Goal: Information Seeking & Learning: Learn about a topic

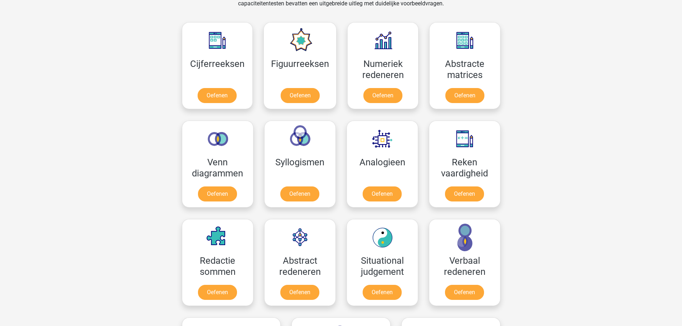
scroll to position [304, 0]
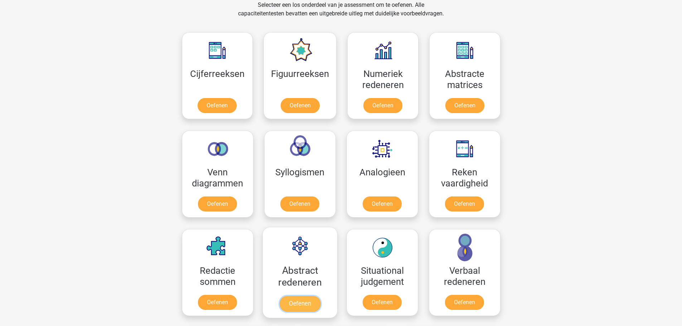
click at [294, 304] on link "Oefenen" at bounding box center [299, 304] width 41 height 16
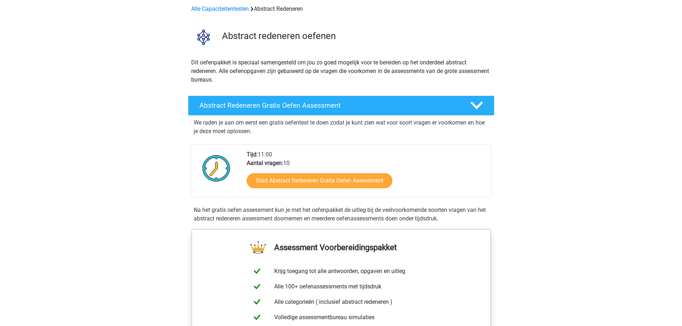
scroll to position [52, 0]
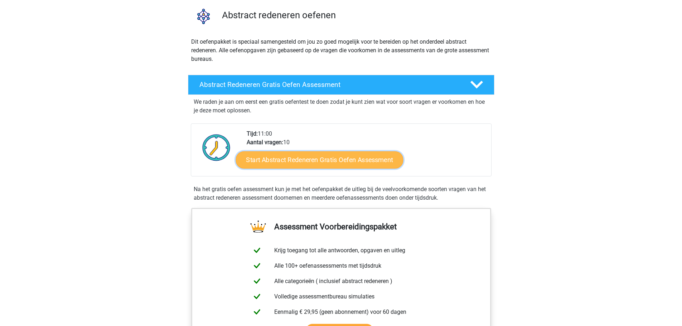
click at [316, 160] on link "Start Abstract Redeneren Gratis Oefen Assessment" at bounding box center [320, 159] width 168 height 17
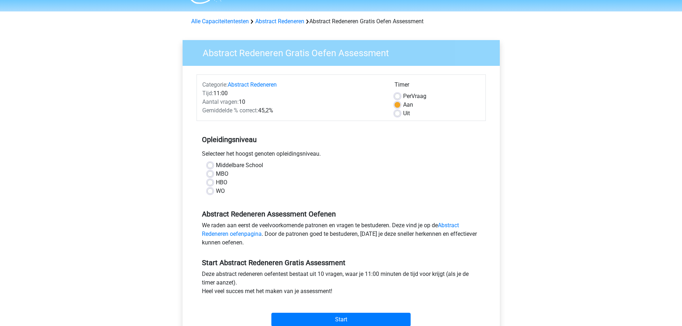
scroll to position [87, 0]
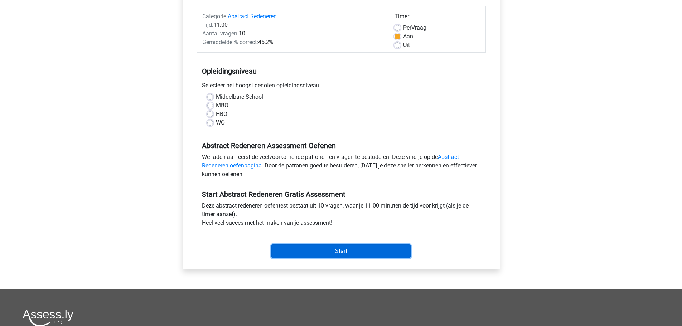
click at [337, 254] on input "Start" at bounding box center [341, 252] width 139 height 14
click at [631, 130] on div "Registreer Nederlands English" at bounding box center [341, 196] width 682 height 566
click at [216, 124] on label "WO" at bounding box center [220, 123] width 9 height 9
click at [208, 124] on input "WO" at bounding box center [210, 122] width 6 height 7
radio input "true"
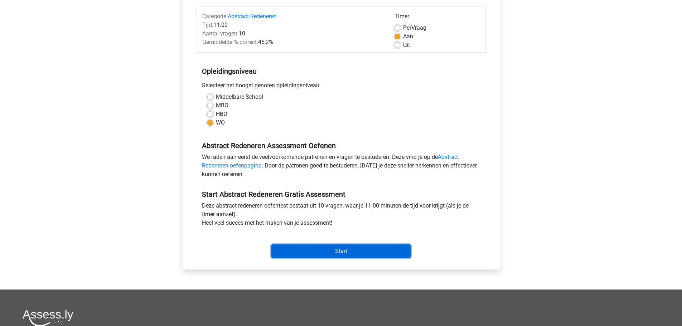
click at [331, 250] on input "Start" at bounding box center [341, 252] width 139 height 14
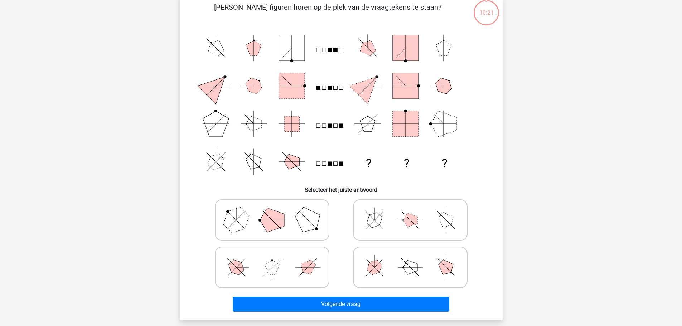
scroll to position [54, 0]
click at [283, 219] on polygon at bounding box center [272, 220] width 24 height 24
click at [277, 211] on input "radio" at bounding box center [274, 208] width 5 height 5
radio input "true"
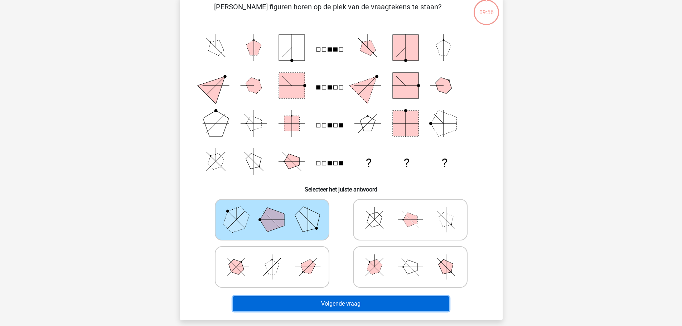
click at [365, 308] on button "Volgende vraag" at bounding box center [341, 304] width 217 height 15
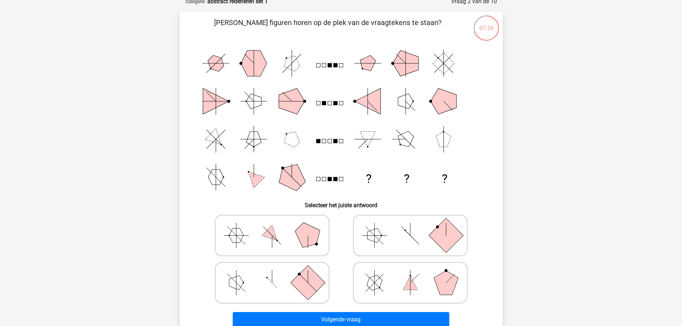
scroll to position [40, 0]
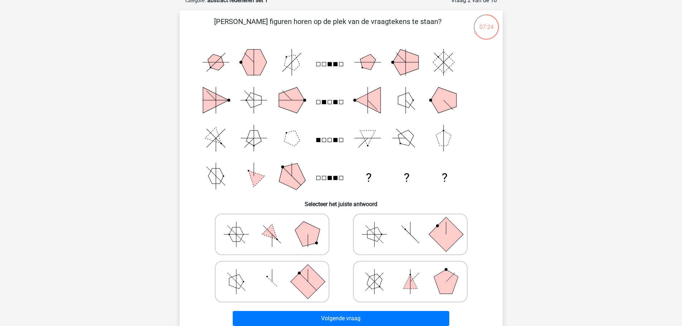
click at [375, 283] on polygon at bounding box center [374, 282] width 20 height 20
click at [410, 273] on input "radio" at bounding box center [412, 270] width 5 height 5
radio input "true"
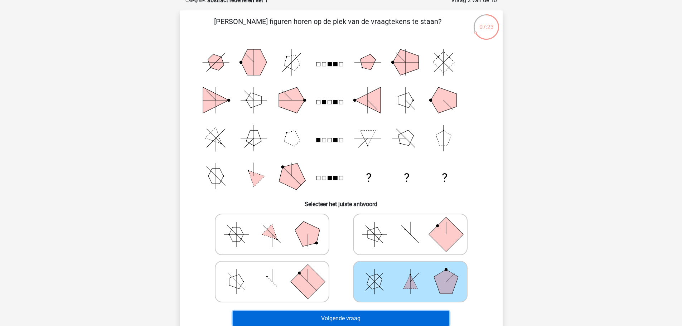
click at [364, 316] on button "Volgende vraag" at bounding box center [341, 318] width 217 height 15
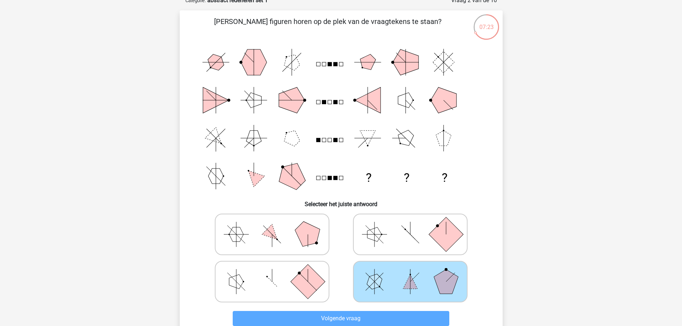
scroll to position [36, 0]
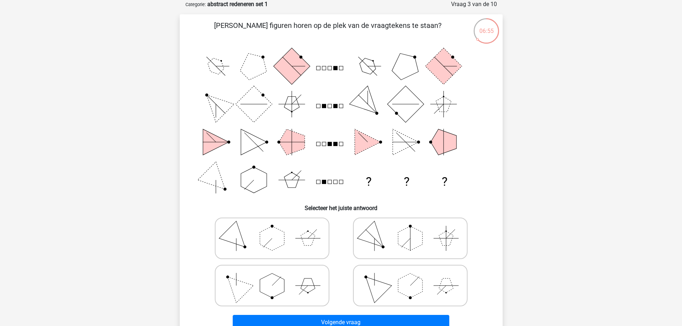
drag, startPoint x: 378, startPoint y: 287, endPoint x: 370, endPoint y: 301, distance: 15.9
click at [370, 301] on icon at bounding box center [410, 286] width 107 height 36
click at [410, 277] on input "radio" at bounding box center [412, 274] width 5 height 5
radio input "true"
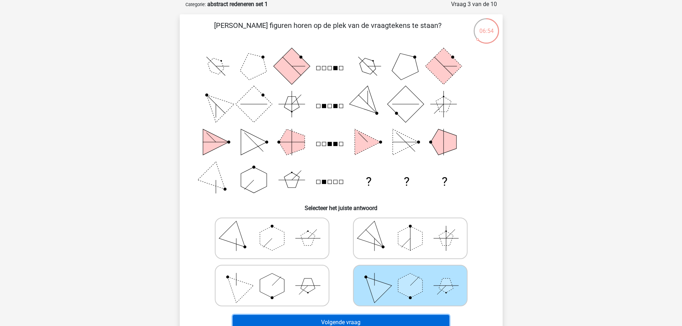
click at [368, 318] on button "Volgende vraag" at bounding box center [341, 322] width 217 height 15
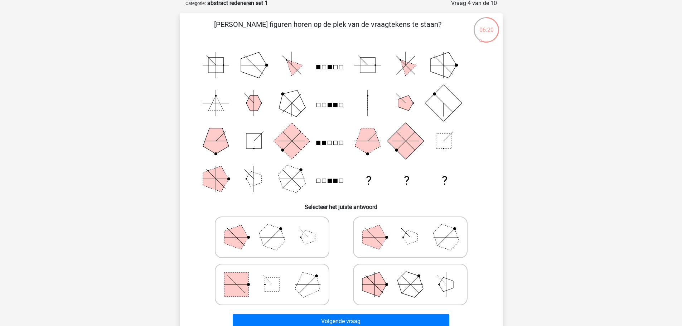
scroll to position [39, 0]
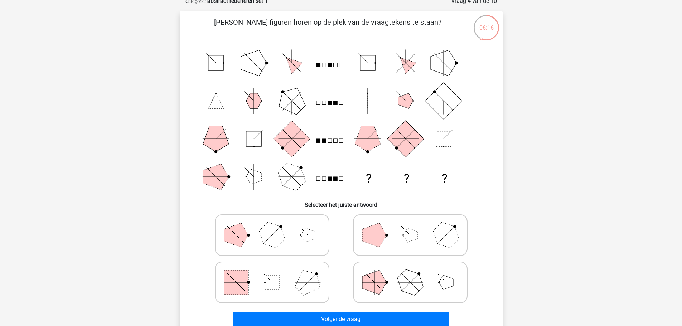
click at [400, 283] on line at bounding box center [404, 282] width 13 height 13
click at [410, 274] on input "radio" at bounding box center [412, 271] width 5 height 5
radio input "true"
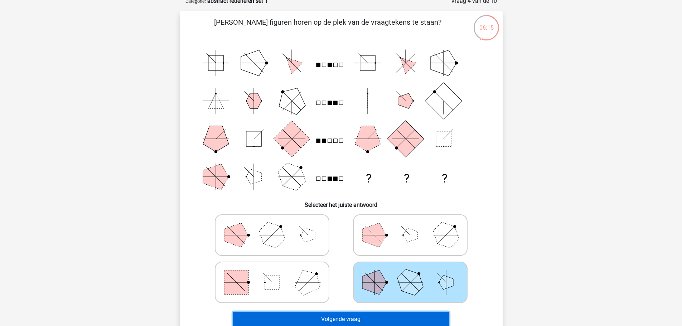
click at [388, 318] on button "Volgende vraag" at bounding box center [341, 319] width 217 height 15
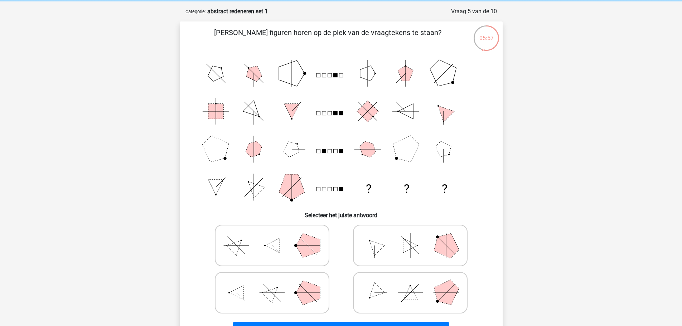
scroll to position [27, 0]
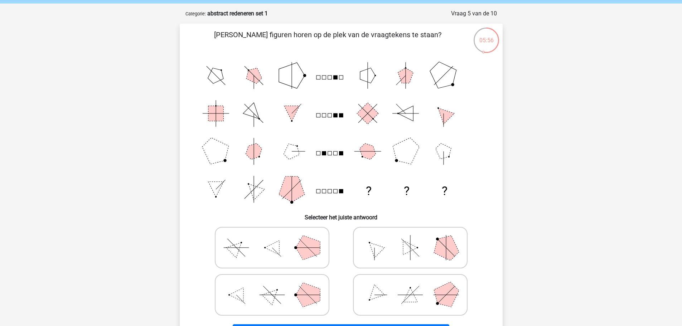
click at [416, 292] on icon at bounding box center [410, 295] width 107 height 36
click at [415, 286] on input "radio" at bounding box center [412, 284] width 5 height 5
radio input "true"
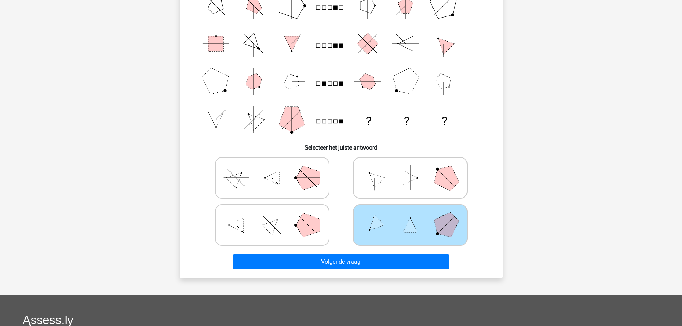
scroll to position [127, 0]
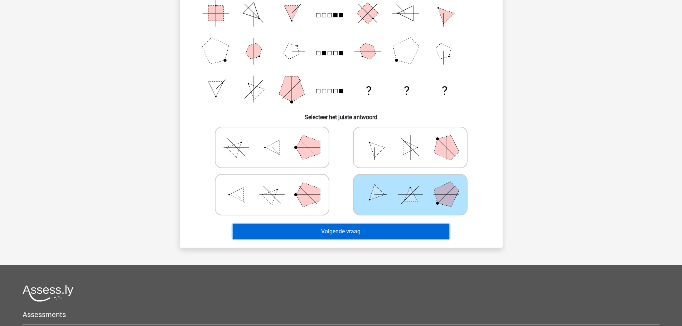
click at [384, 232] on button "Volgende vraag" at bounding box center [341, 231] width 217 height 15
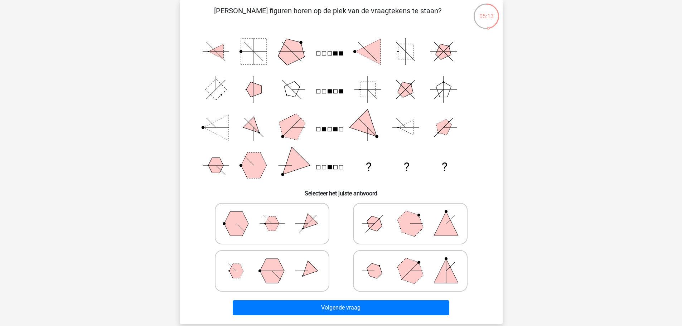
scroll to position [44, 0]
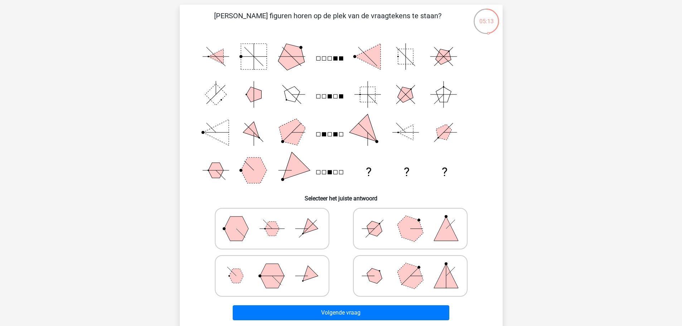
click at [270, 234] on icon at bounding box center [271, 229] width 107 height 36
click at [272, 220] on input "radio" at bounding box center [274, 217] width 5 height 5
radio input "true"
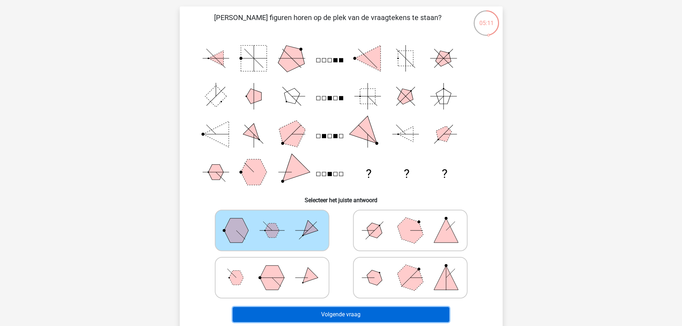
click at [321, 316] on button "Volgende vraag" at bounding box center [341, 314] width 217 height 15
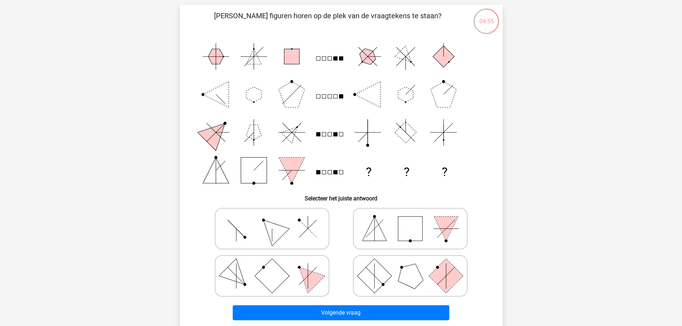
scroll to position [52, 0]
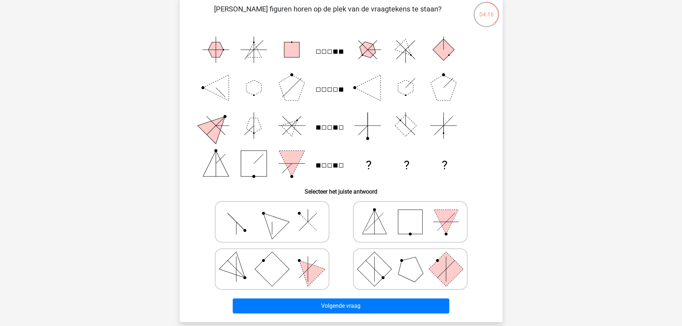
click at [266, 271] on rect at bounding box center [272, 269] width 34 height 34
click at [272, 260] on input "radio" at bounding box center [274, 258] width 5 height 5
radio input "true"
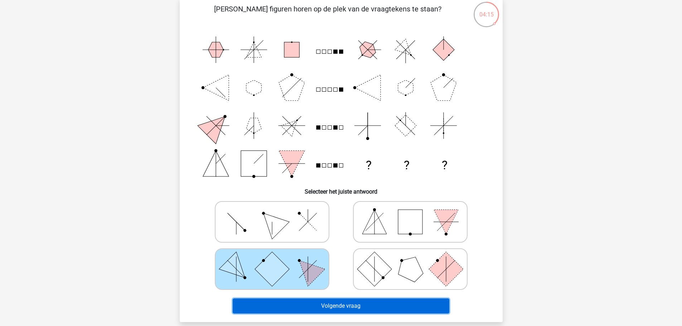
click at [303, 305] on button "Volgende vraag" at bounding box center [341, 306] width 217 height 15
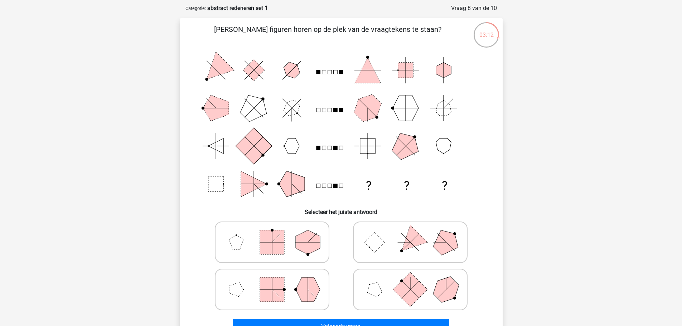
scroll to position [22, 0]
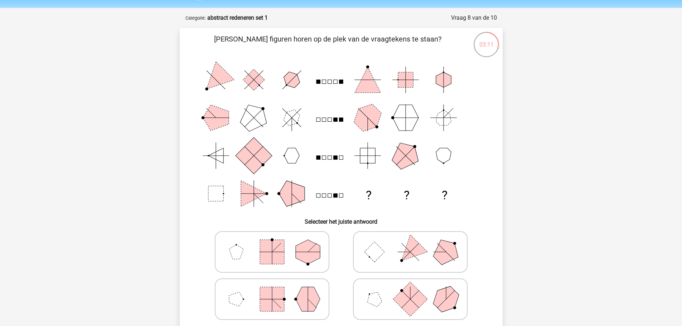
click at [389, 249] on icon at bounding box center [410, 252] width 107 height 36
click at [410, 243] on input "radio" at bounding box center [412, 241] width 5 height 5
radio input "true"
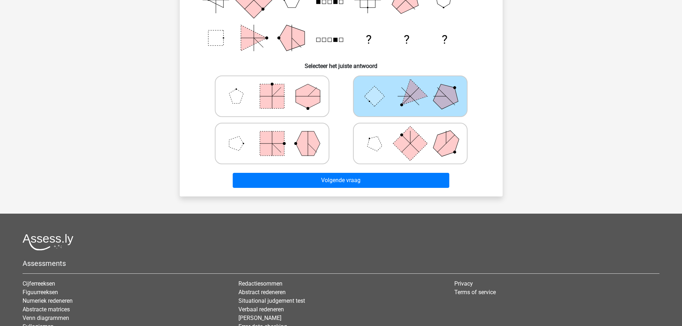
scroll to position [178, 0]
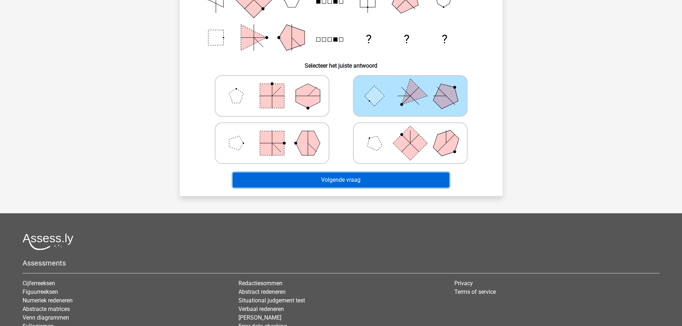
click at [354, 178] on button "Volgende vraag" at bounding box center [341, 180] width 217 height 15
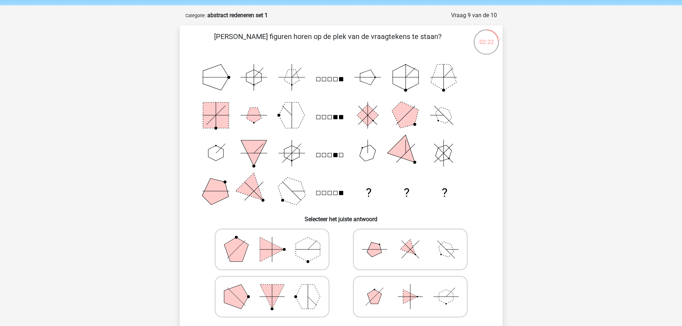
scroll to position [24, 0]
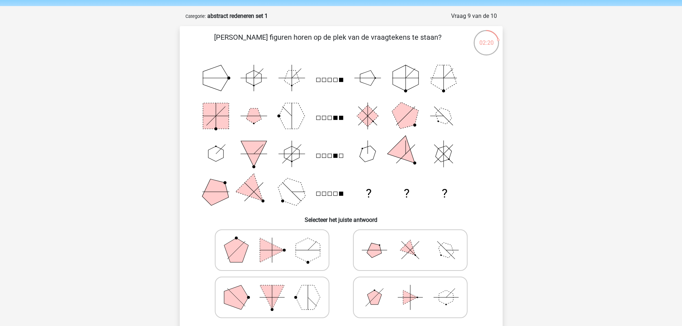
click at [407, 252] on polygon at bounding box center [410, 250] width 20 height 20
click at [410, 241] on input "radio" at bounding box center [412, 239] width 5 height 5
radio input "true"
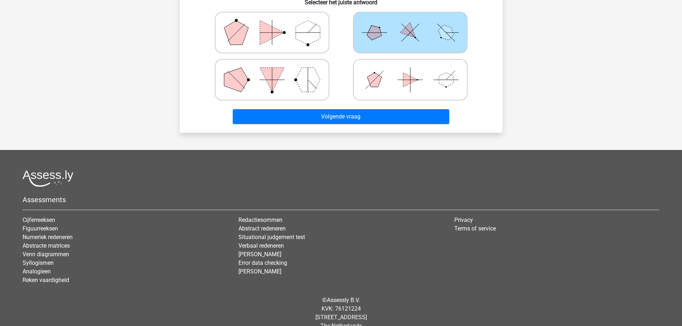
scroll to position [253, 0]
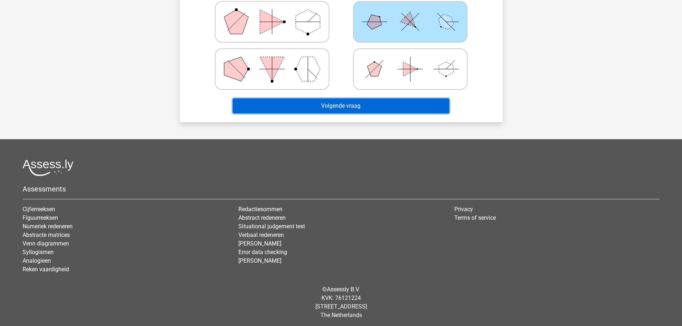
click at [353, 107] on button "Volgende vraag" at bounding box center [341, 106] width 217 height 15
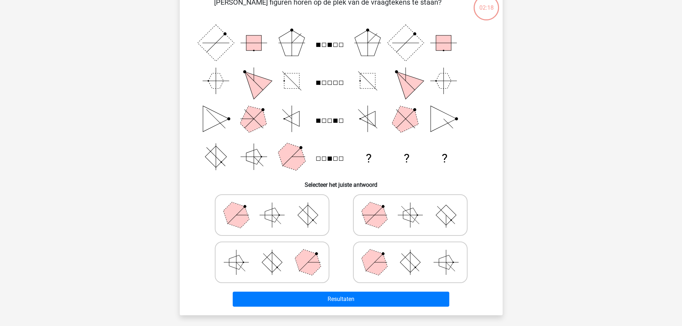
scroll to position [36, 0]
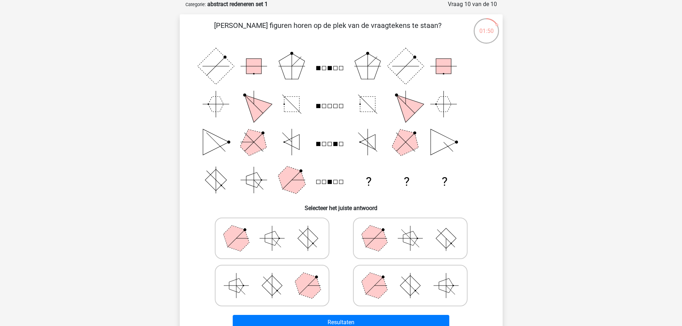
click at [418, 290] on icon at bounding box center [410, 286] width 107 height 36
click at [415, 277] on input "radio" at bounding box center [412, 274] width 5 height 5
radio input "true"
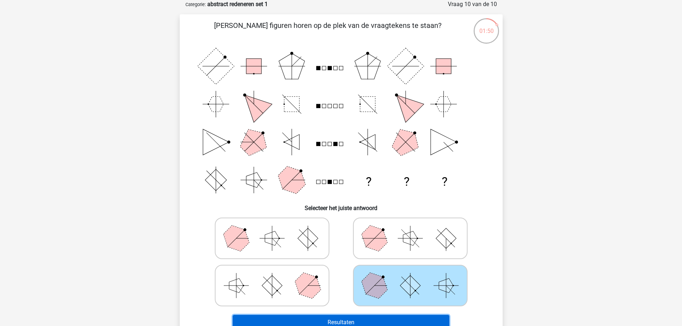
click at [410, 316] on button "Resultaten" at bounding box center [341, 322] width 217 height 15
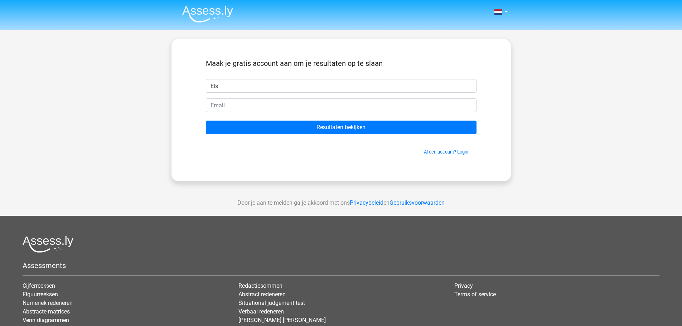
type input "Els"
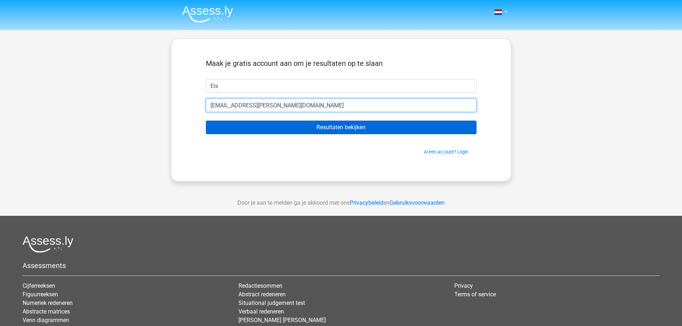
type input "[EMAIL_ADDRESS][DOMAIN_NAME]"
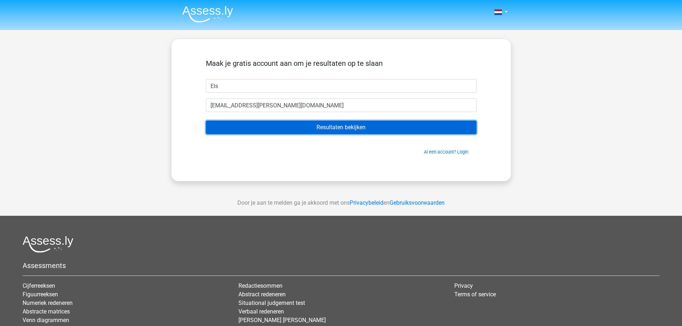
click at [341, 126] on input "Resultaten bekijken" at bounding box center [341, 128] width 271 height 14
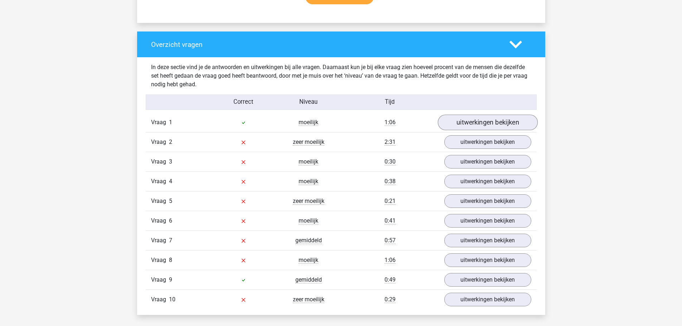
scroll to position [512, 0]
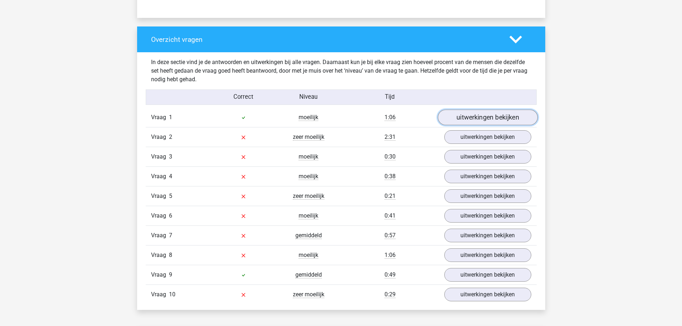
click at [505, 117] on link "uitwerkingen bekijken" at bounding box center [488, 118] width 100 height 16
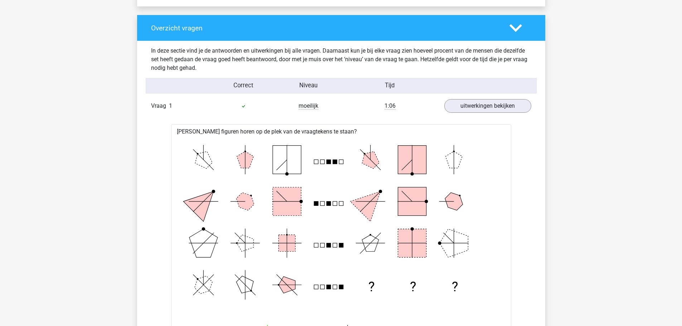
scroll to position [495, 0]
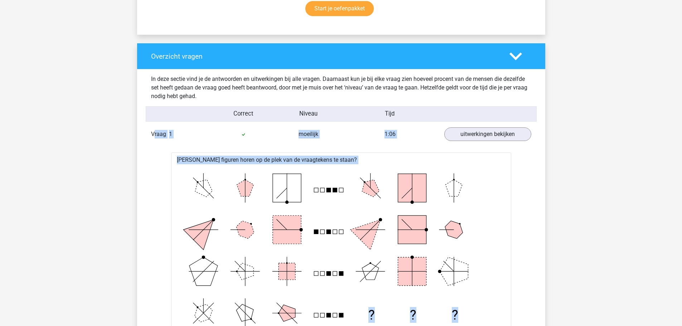
drag, startPoint x: 153, startPoint y: 131, endPoint x: 496, endPoint y: 306, distance: 384.6
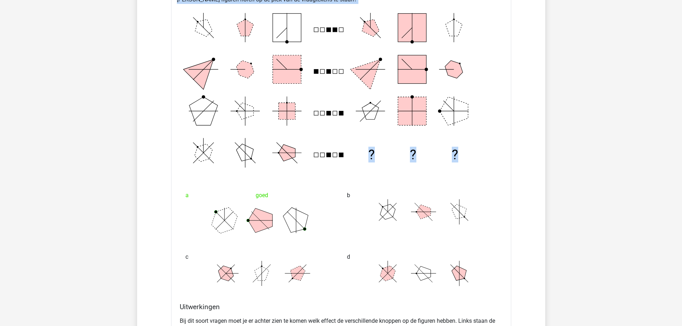
scroll to position [663, 0]
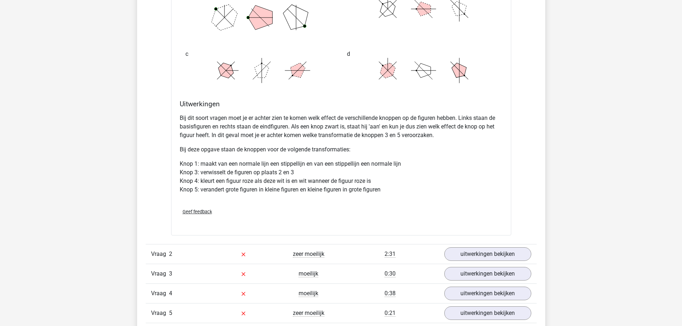
scroll to position [874, 0]
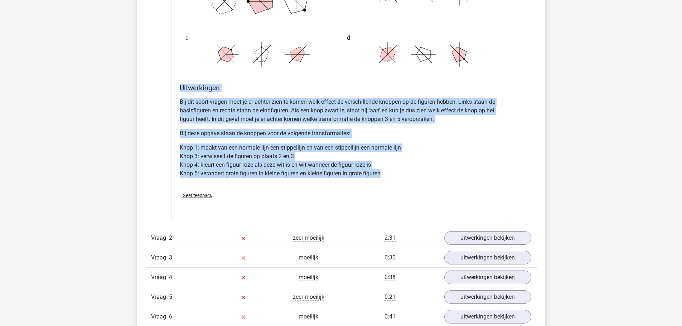
drag, startPoint x: 181, startPoint y: 89, endPoint x: 386, endPoint y: 174, distance: 222.1
click at [386, 174] on div "Uitwerkingen Bij dit soort vragen moet je er achter zien te komen welk effect d…" at bounding box center [341, 135] width 329 height 103
copy div "Uitwerkingen Bij dit soort vragen moet je er achter zien te komen welk effect d…"
click at [485, 237] on link "uitwerkingen bekijken" at bounding box center [488, 238] width 100 height 16
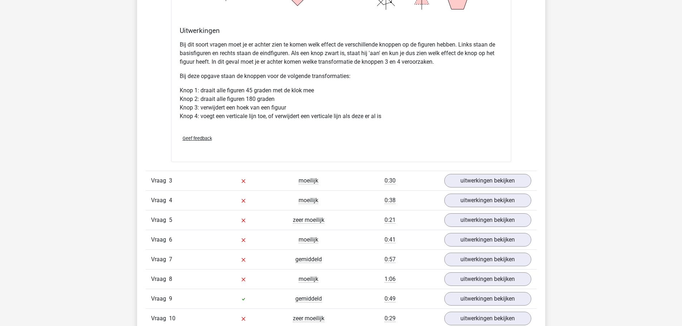
scroll to position [1424, 0]
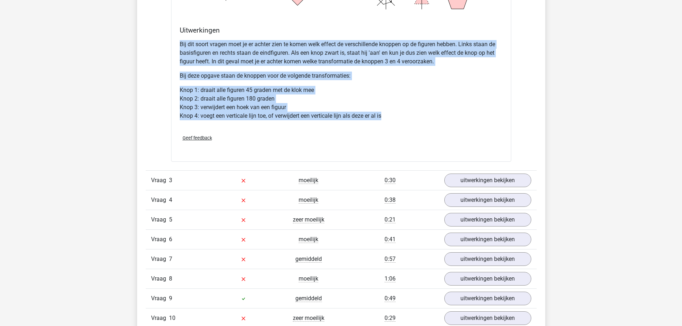
drag, startPoint x: 178, startPoint y: 42, endPoint x: 392, endPoint y: 120, distance: 227.9
click at [392, 120] on div "Uitwerkingen Bij dit soort vragen moet je er achter zien te komen welk effect d…" at bounding box center [341, 77] width 329 height 103
copy div "Bij dit soort vragen moet je er achter zien te komen welk effect de verschillen…"
click at [523, 183] on link "uitwerkingen bekijken" at bounding box center [488, 181] width 100 height 16
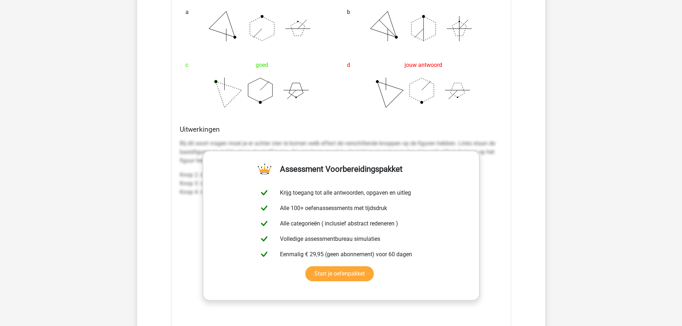
scroll to position [1819, 0]
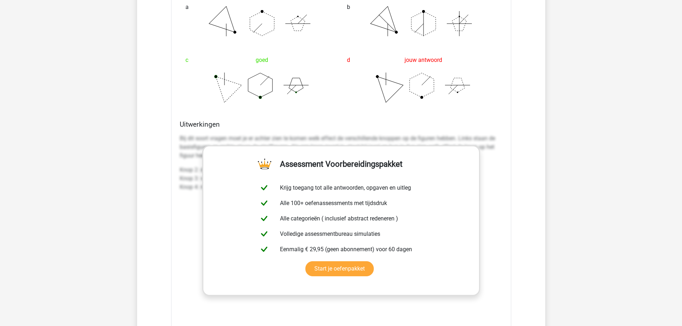
drag, startPoint x: 594, startPoint y: 161, endPoint x: 493, endPoint y: 228, distance: 121.0
click at [493, 228] on div "Bij dit soort vragen moet je er achter zien te komen welk effect de verschillen…" at bounding box center [341, 238] width 323 height 215
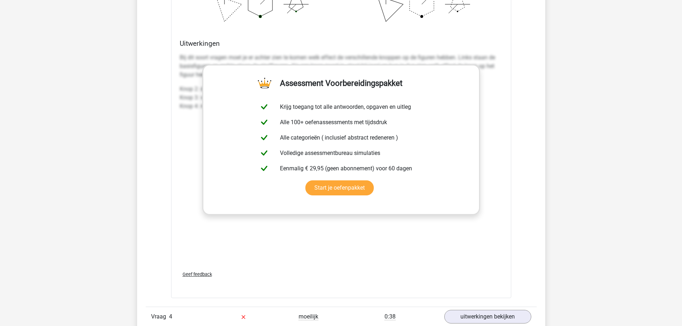
scroll to position [1921, 0]
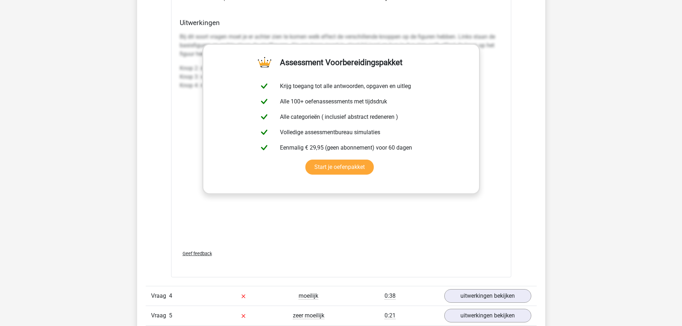
click at [186, 119] on div "Bij dit soort vragen moet je er achter zien te komen welk effect de verschillen…" at bounding box center [341, 137] width 323 height 215
click at [487, 299] on link "uitwerkingen bekijken" at bounding box center [488, 296] width 100 height 16
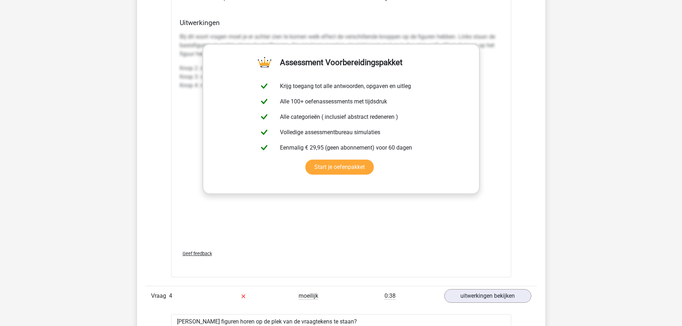
click at [464, 230] on div "Bij dit soort vragen moet je er achter zien te komen welk effect de verschillen…" at bounding box center [341, 137] width 323 height 215
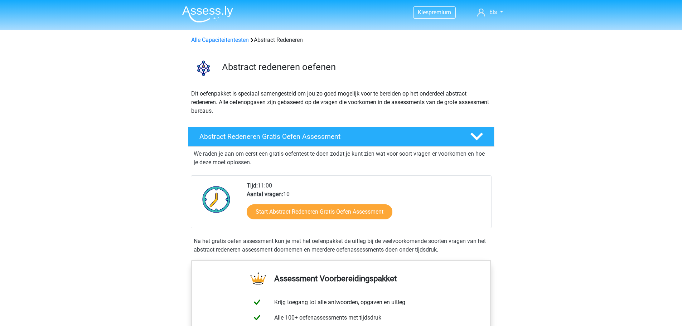
scroll to position [52, 0]
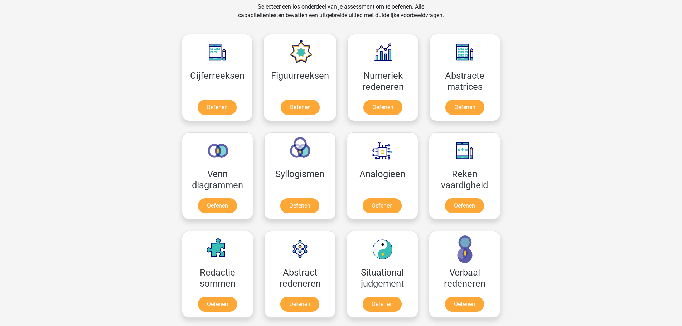
scroll to position [306, 0]
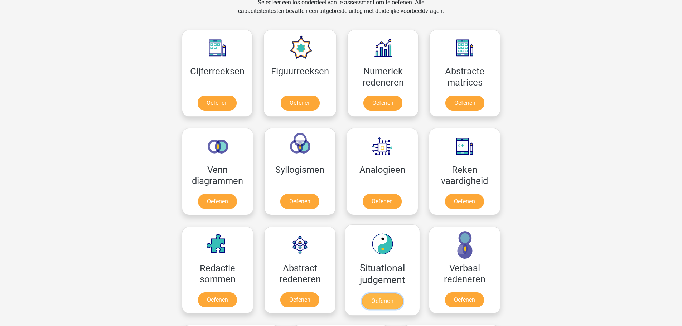
click at [383, 294] on link "Oefenen" at bounding box center [382, 302] width 41 height 16
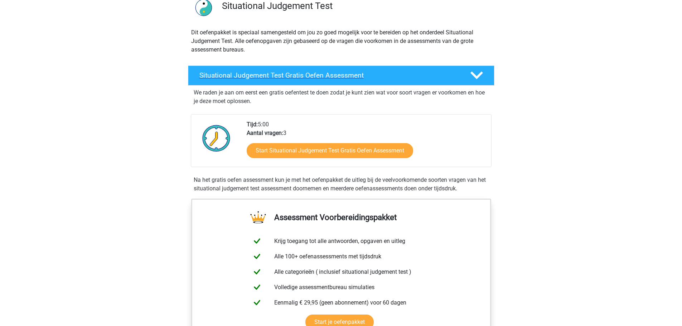
scroll to position [61, 0]
click at [379, 76] on h4 "Situational Judgement Test Gratis Oefen Assessment" at bounding box center [329, 75] width 259 height 8
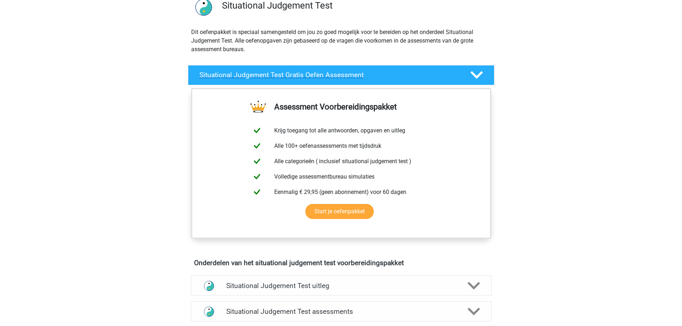
click at [379, 76] on h4 "Situational Judgement Test Gratis Oefen Assessment" at bounding box center [329, 75] width 259 height 8
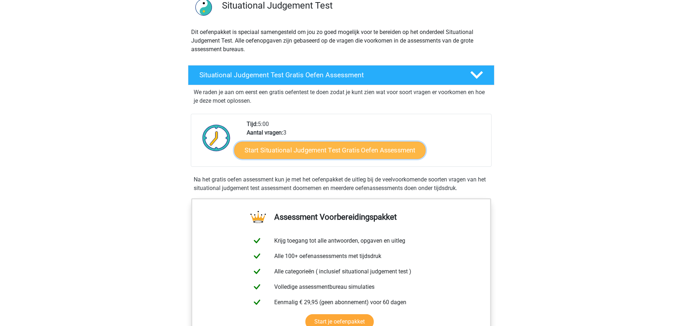
click at [360, 153] on link "Start Situational Judgement Test Gratis Oefen Assessment" at bounding box center [330, 150] width 192 height 17
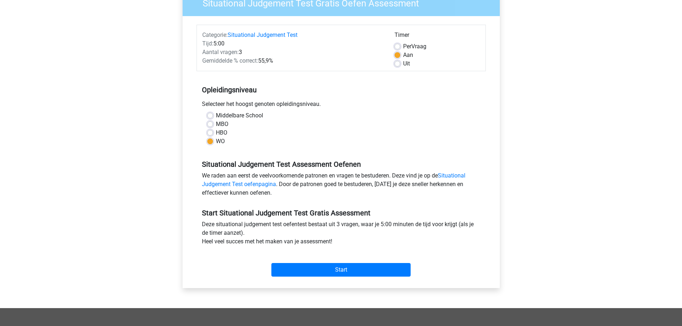
scroll to position [84, 0]
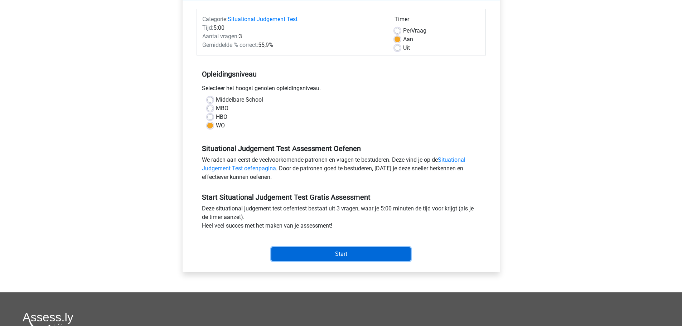
click at [340, 257] on input "Start" at bounding box center [341, 255] width 139 height 14
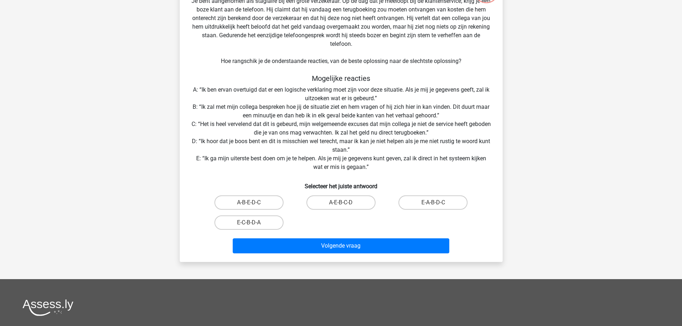
scroll to position [77, 0]
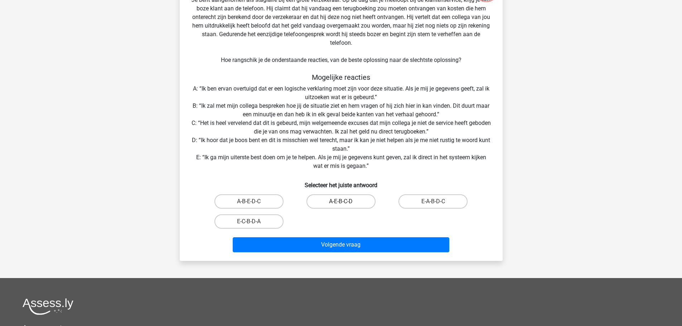
click at [333, 203] on label "A-E-B-C-D" at bounding box center [341, 202] width 69 height 14
click at [341, 203] on input "A-E-B-C-D" at bounding box center [343, 204] width 5 height 5
radio input "true"
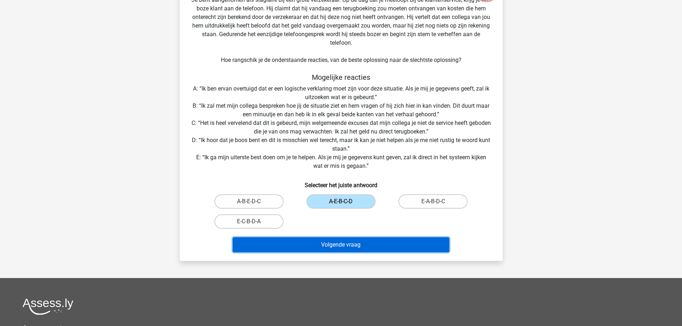
click at [360, 243] on button "Volgende vraag" at bounding box center [341, 244] width 217 height 15
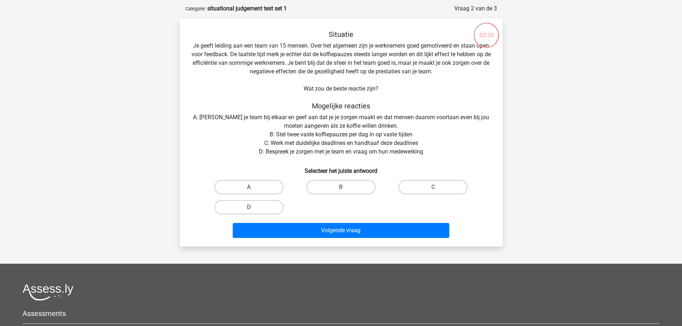
scroll to position [30, 0]
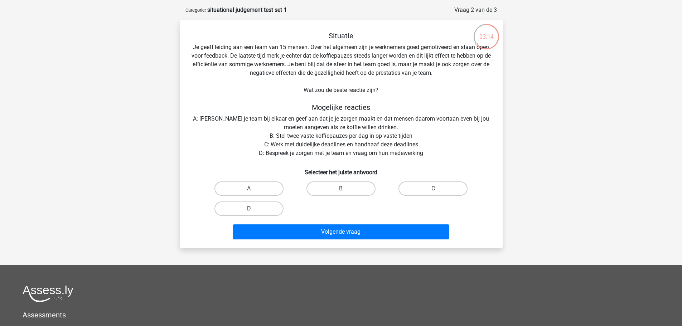
click at [243, 208] on label "D" at bounding box center [249, 209] width 69 height 14
click at [249, 209] on input "D" at bounding box center [251, 211] width 5 height 5
radio input "true"
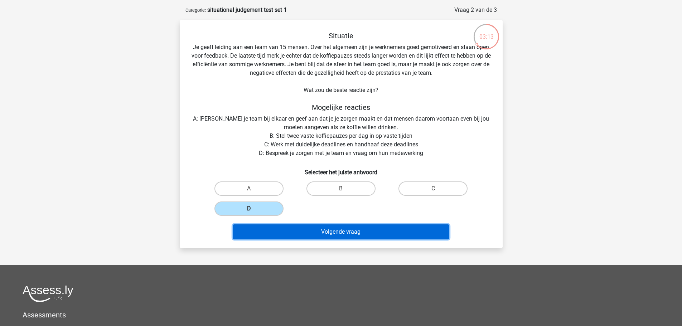
click at [343, 231] on button "Volgende vraag" at bounding box center [341, 232] width 217 height 15
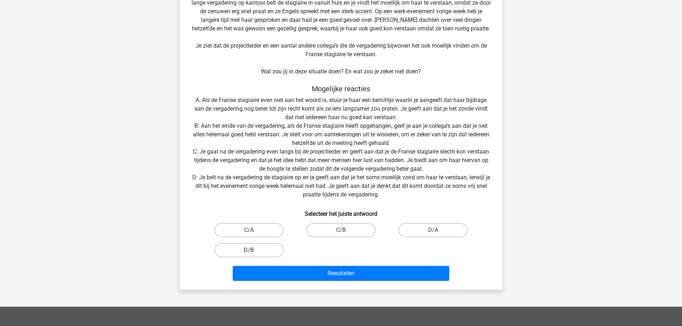
scroll to position [84, 0]
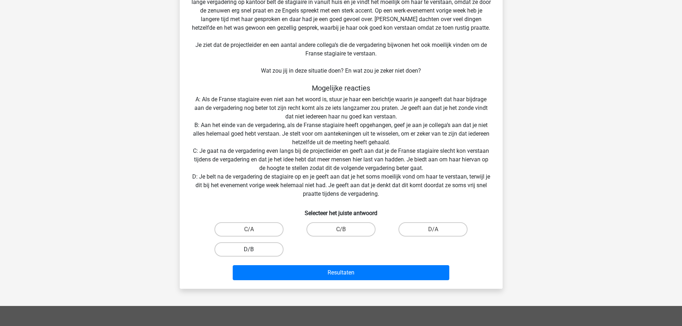
click at [248, 249] on label "D/B" at bounding box center [249, 249] width 69 height 14
click at [249, 250] on input "D/B" at bounding box center [251, 252] width 5 height 5
radio input "true"
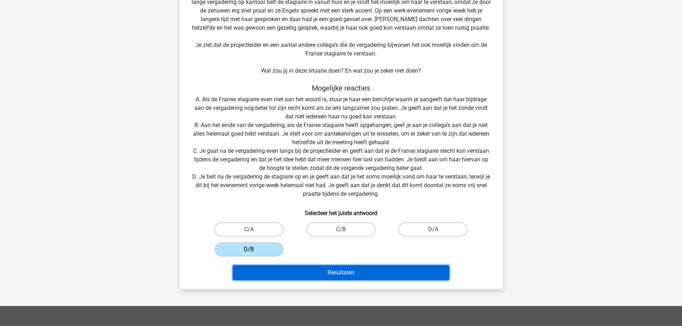
click at [346, 273] on button "Resultaten" at bounding box center [341, 272] width 217 height 15
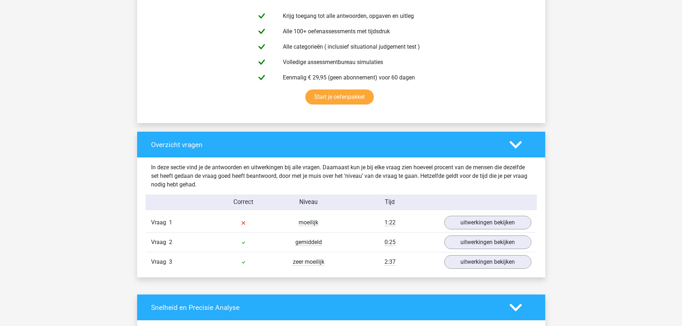
scroll to position [414, 0]
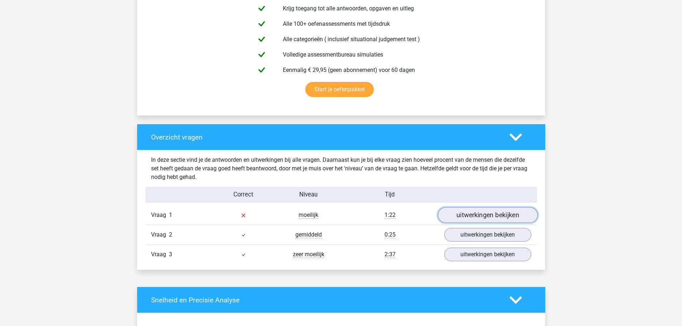
click at [473, 215] on link "uitwerkingen bekijken" at bounding box center [488, 216] width 100 height 16
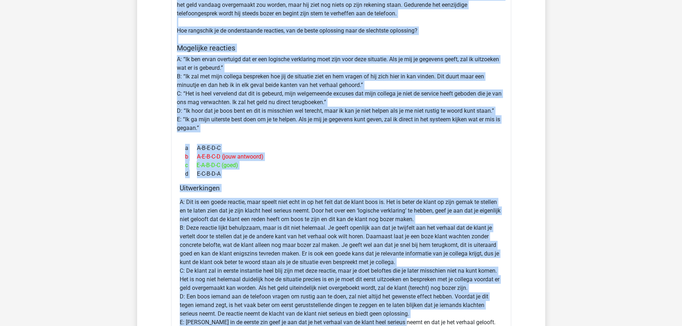
scroll to position [733, 0]
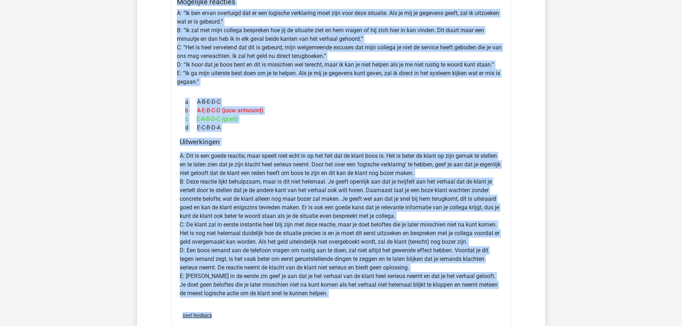
drag, startPoint x: 179, startPoint y: 57, endPoint x: 422, endPoint y: 307, distance: 348.8
click at [422, 307] on div "Situatie Je bent aangenomen als stagiaire bij een grote verzekeraar. Op de dag …" at bounding box center [341, 127] width 340 height 426
copy div "Loremips Do sita consectetu adi elitseddo eiu tem incid utlaboreetd. Ma al eni …"
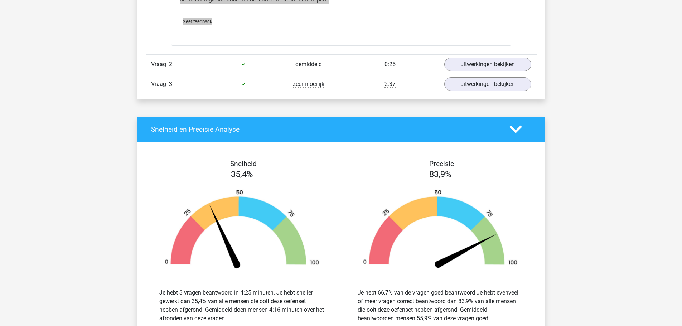
scroll to position [1028, 0]
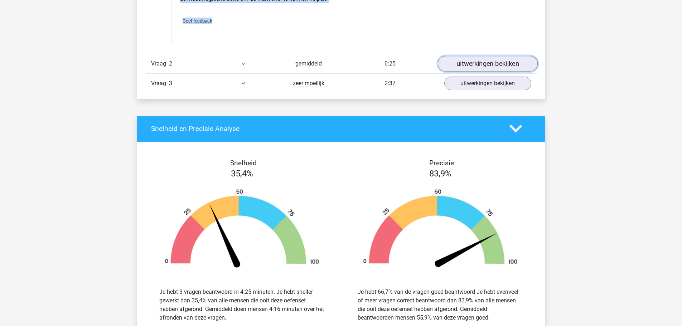
click at [468, 64] on link "uitwerkingen bekijken" at bounding box center [488, 64] width 100 height 16
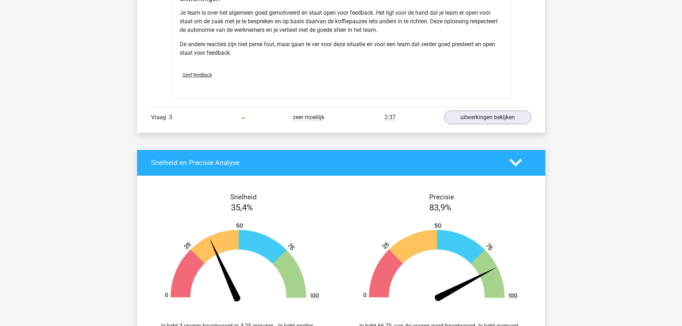
scroll to position [1299, 0]
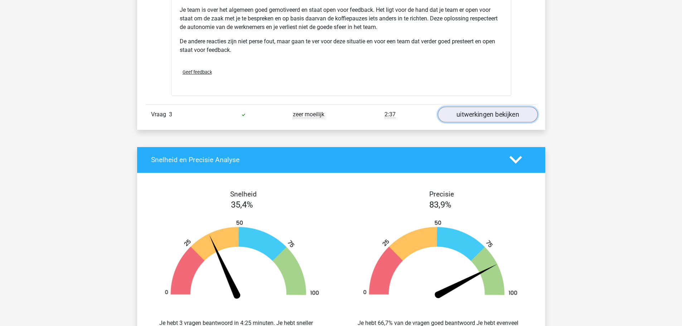
click at [497, 120] on link "uitwerkingen bekijken" at bounding box center [488, 115] width 100 height 16
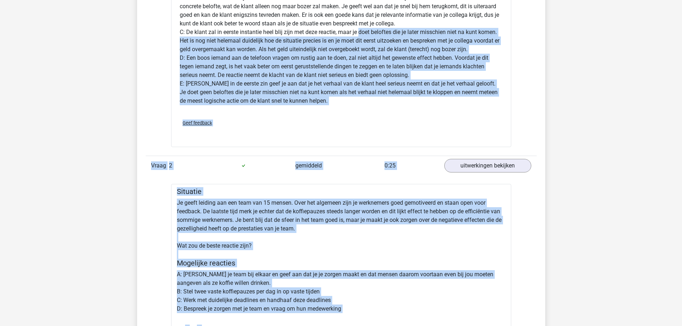
scroll to position [923, 0]
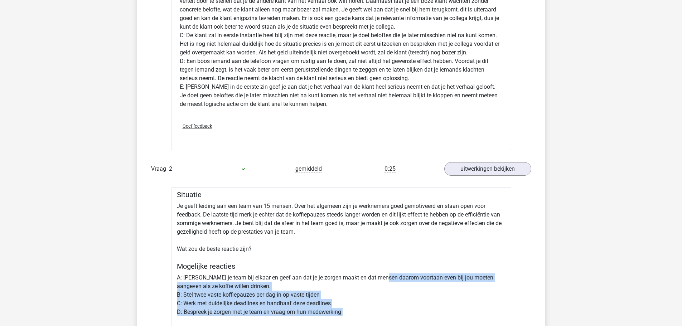
drag, startPoint x: 177, startPoint y: 151, endPoint x: 385, endPoint y: 281, distance: 245.3
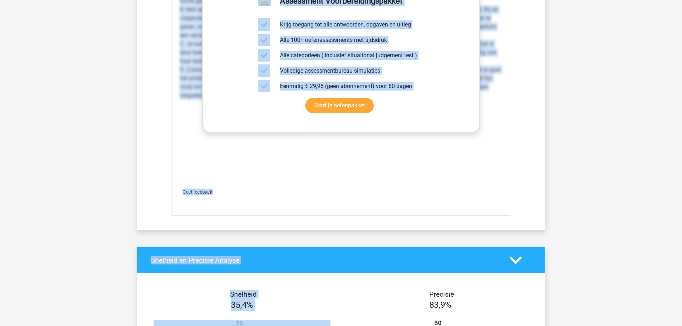
scroll to position [1799, 0]
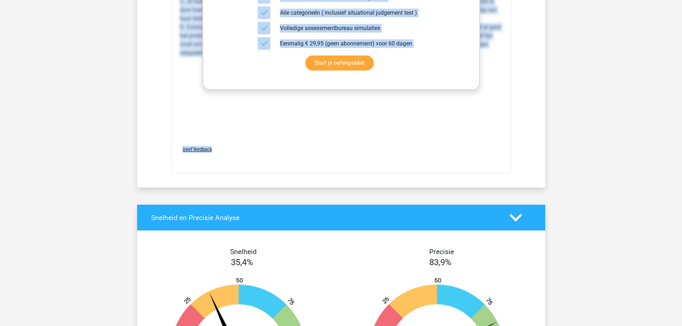
drag, startPoint x: 177, startPoint y: 193, endPoint x: 371, endPoint y: 151, distance: 198.8
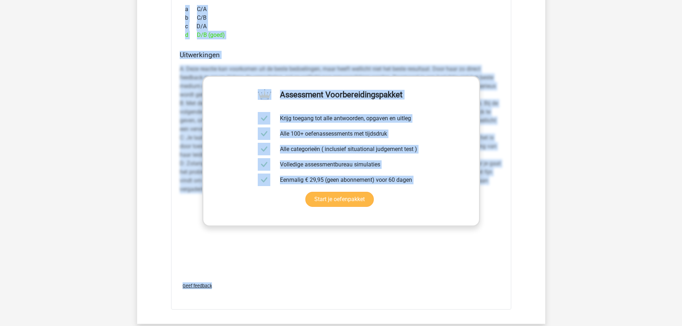
scroll to position [1662, 0]
copy div "Situatie Je geeft leiding aan een team van 15 mensen. Over het algemeen zijn je…"
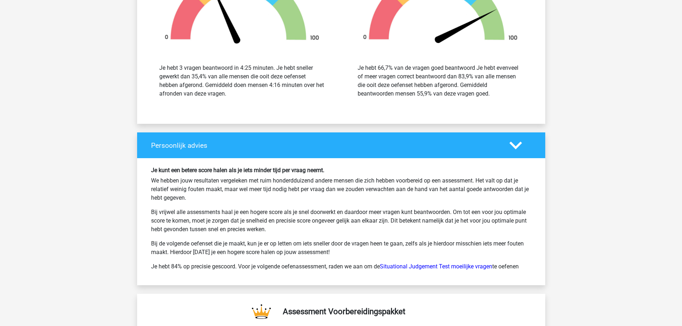
scroll to position [2107, 0]
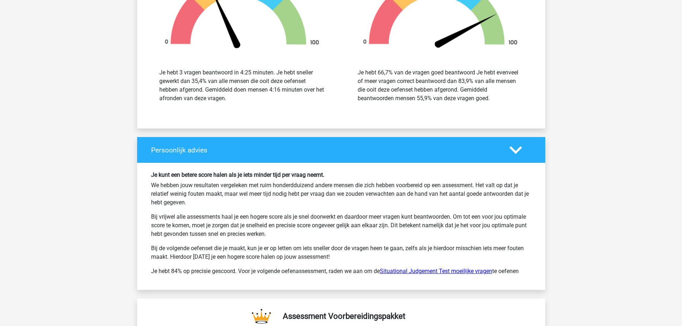
click at [415, 271] on link "Situational Judgement Test moeilijke vragen" at bounding box center [436, 271] width 112 height 7
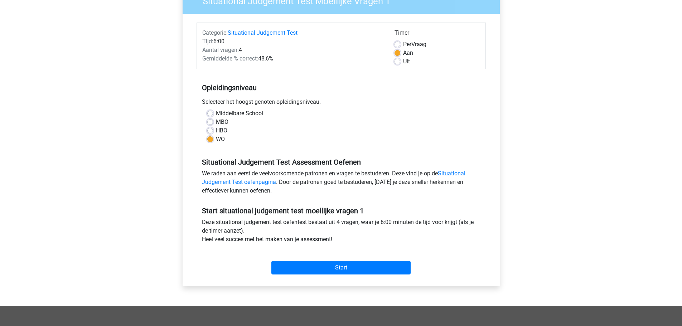
scroll to position [86, 0]
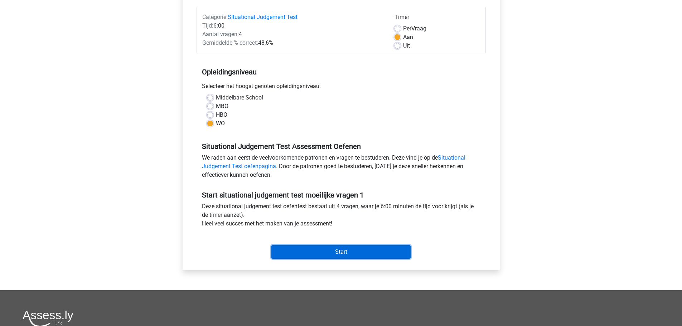
click at [346, 248] on input "Start" at bounding box center [341, 252] width 139 height 14
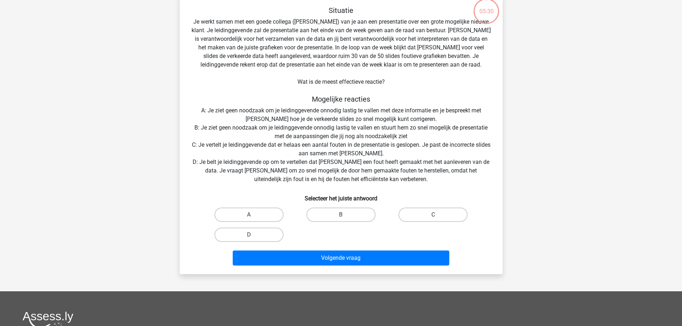
scroll to position [56, 0]
click at [432, 210] on label "C" at bounding box center [433, 214] width 69 height 14
click at [433, 215] on input "C" at bounding box center [435, 217] width 5 height 5
radio input "true"
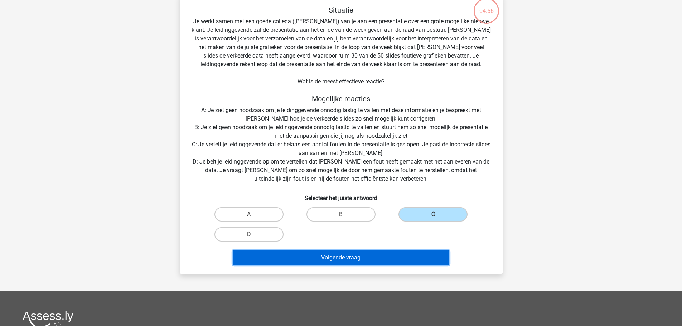
click at [379, 256] on button "Volgende vraag" at bounding box center [341, 257] width 217 height 15
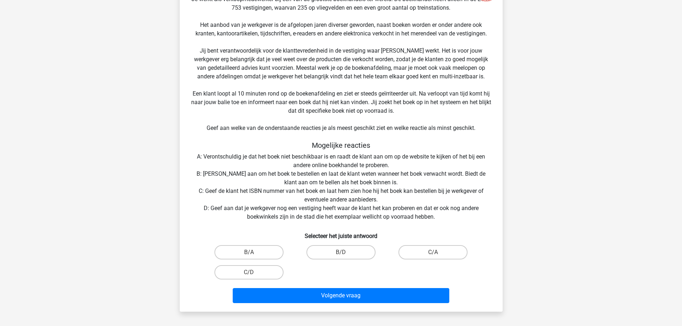
scroll to position [78, 0]
click at [338, 251] on label "B/D" at bounding box center [341, 252] width 69 height 14
click at [341, 252] on input "B/D" at bounding box center [343, 254] width 5 height 5
radio input "true"
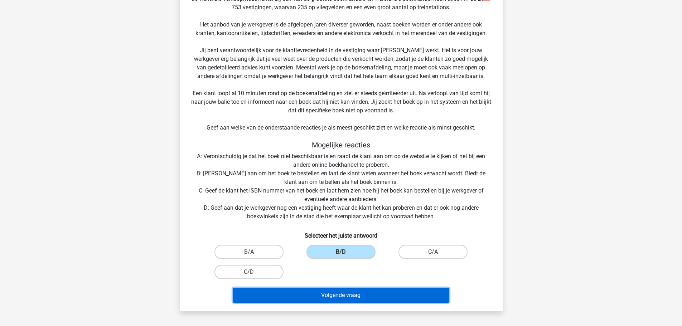
click at [343, 301] on button "Volgende vraag" at bounding box center [341, 295] width 217 height 15
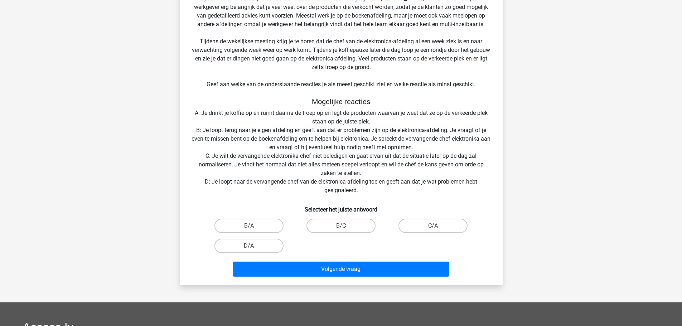
scroll to position [131, 0]
click at [341, 225] on label "B/C" at bounding box center [341, 225] width 69 height 14
click at [341, 226] on input "B/C" at bounding box center [343, 228] width 5 height 5
radio input "true"
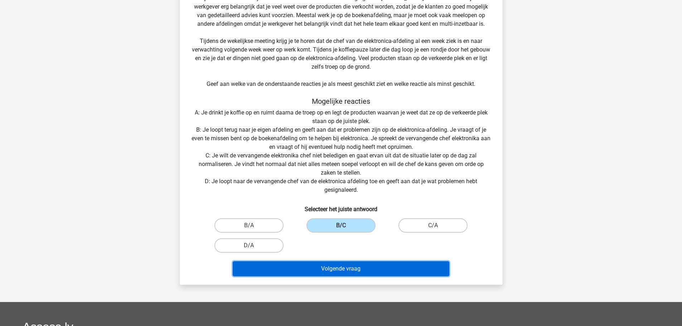
click at [341, 270] on button "Volgende vraag" at bounding box center [341, 268] width 217 height 15
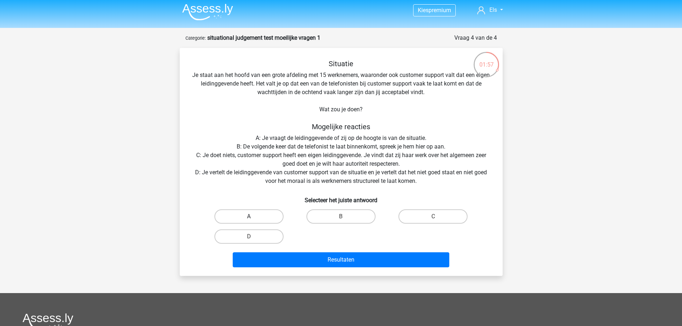
scroll to position [3, 0]
click at [251, 218] on input "A" at bounding box center [251, 218] width 5 height 5
radio input "true"
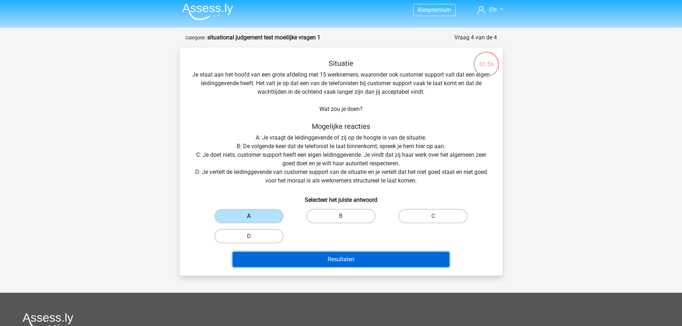
click at [364, 259] on button "Resultaten" at bounding box center [341, 259] width 217 height 15
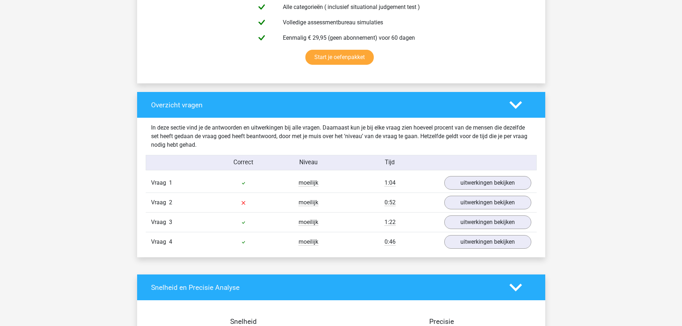
scroll to position [446, 0]
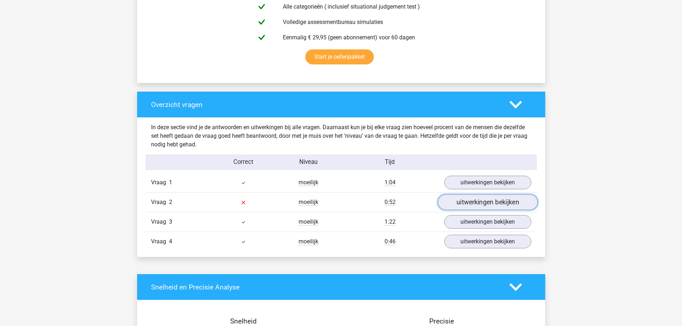
click at [499, 206] on link "uitwerkingen bekijken" at bounding box center [488, 203] width 100 height 16
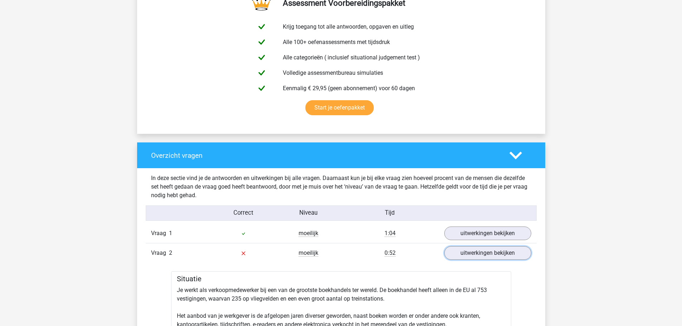
scroll to position [388, 0]
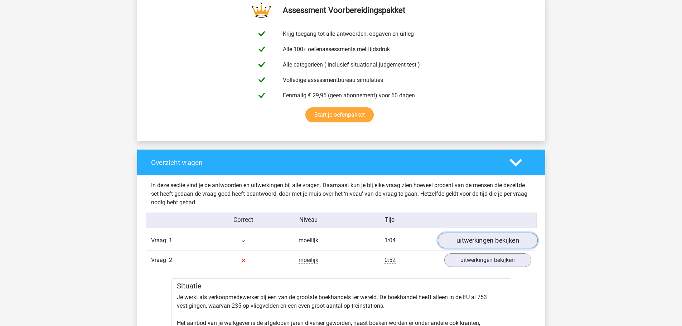
click at [471, 241] on link "uitwerkingen bekijken" at bounding box center [488, 241] width 100 height 16
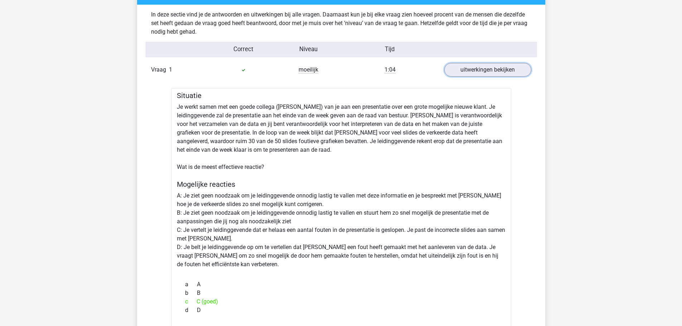
scroll to position [560, 0]
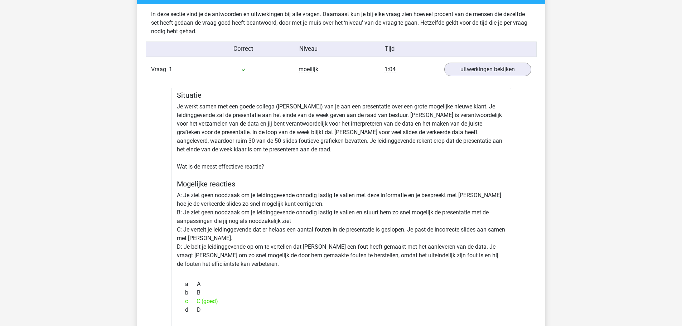
drag, startPoint x: 177, startPoint y: 96, endPoint x: 269, endPoint y: 311, distance: 234.1
copy div "Situatie Je werkt samen met een goede collega ([PERSON_NAME]) van je aan een pr…"
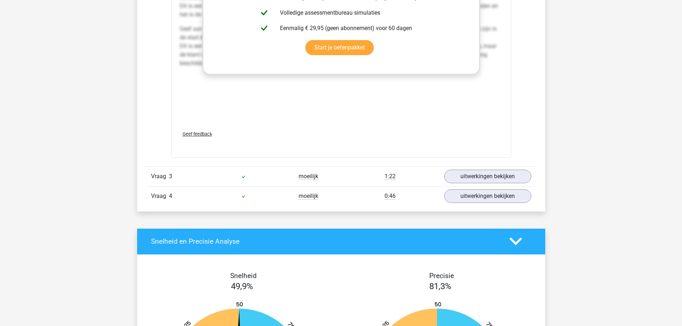
scroll to position [1586, 0]
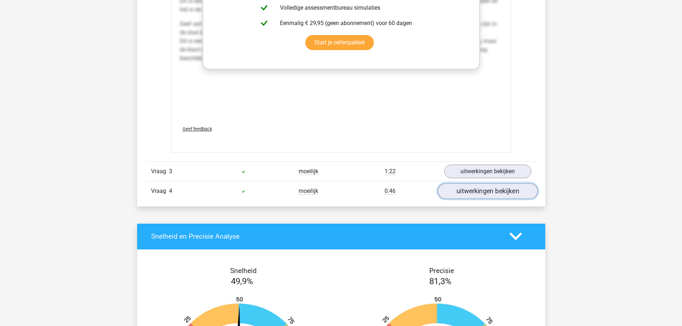
click at [489, 193] on link "uitwerkingen bekijken" at bounding box center [488, 191] width 100 height 16
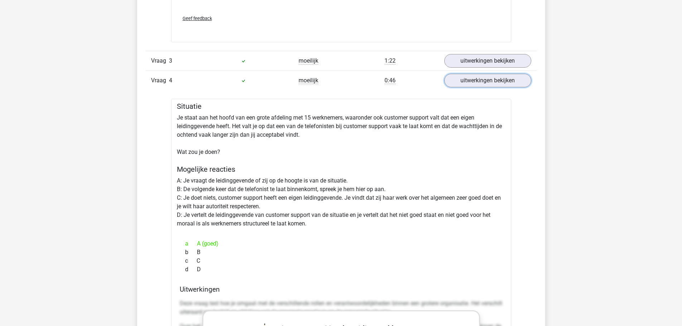
scroll to position [1728, 0]
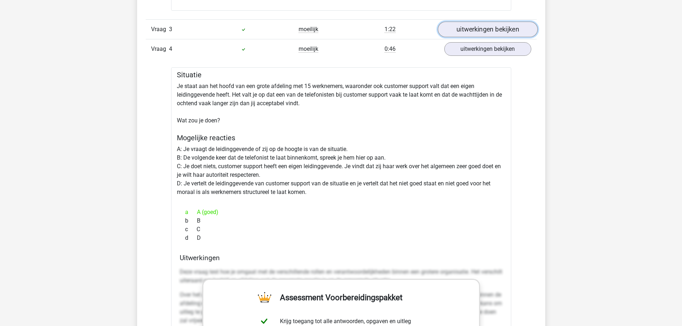
click at [479, 29] on link "uitwerkingen bekijken" at bounding box center [488, 29] width 100 height 16
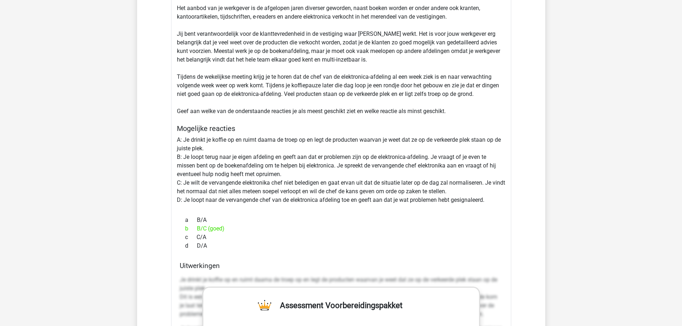
scroll to position [1821, 0]
